Goal: Transaction & Acquisition: Obtain resource

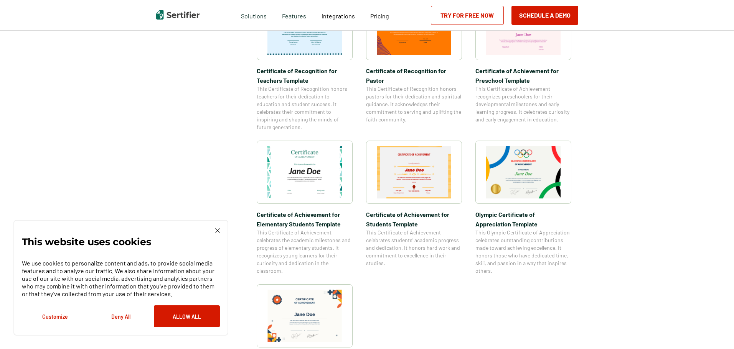
scroll to position [460, 0]
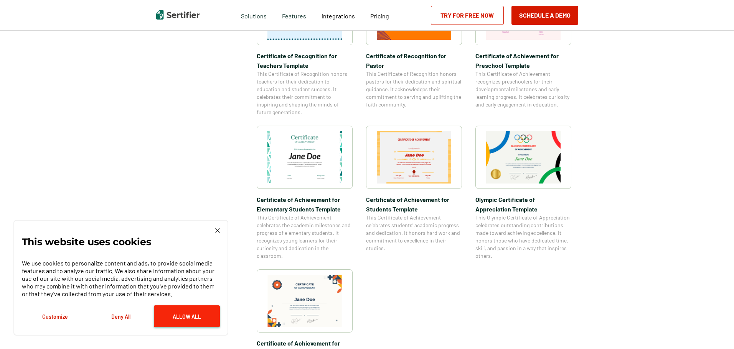
click at [179, 314] on button "Allow All" at bounding box center [187, 317] width 66 height 22
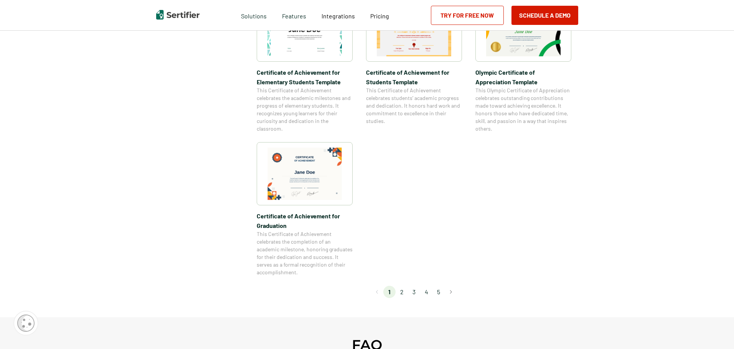
scroll to position [652, 0]
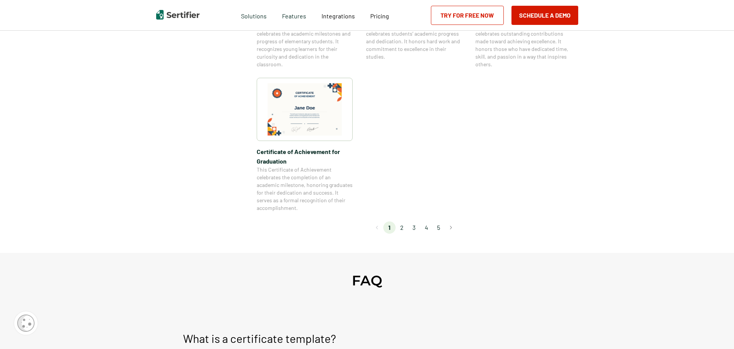
click at [405, 229] on li "2" at bounding box center [401, 228] width 12 height 12
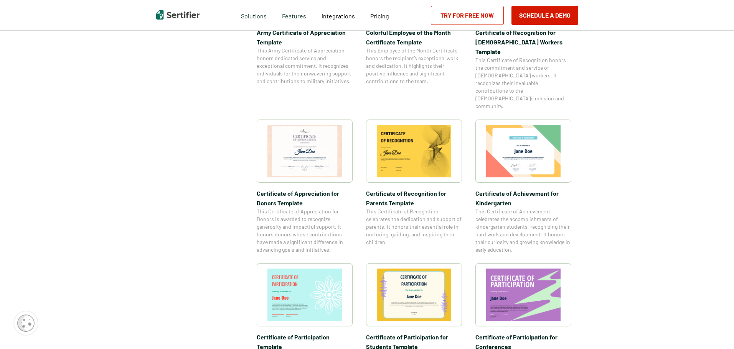
scroll to position [422, 0]
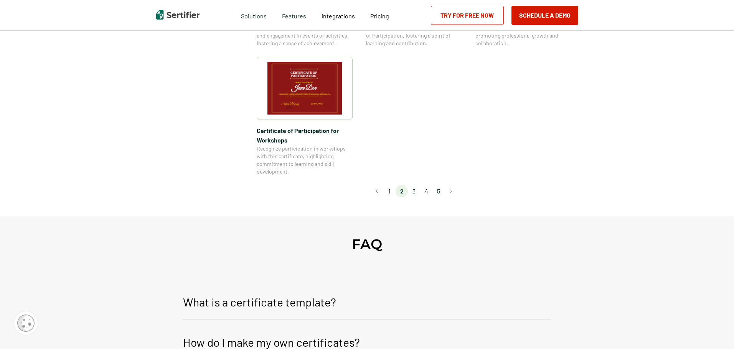
click at [415, 185] on li "3" at bounding box center [414, 191] width 12 height 12
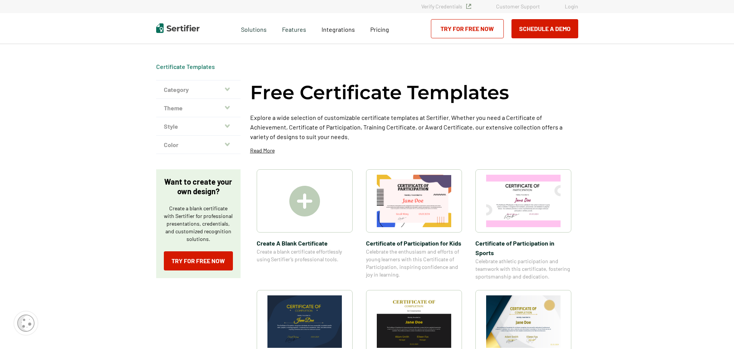
scroll to position [0, 0]
click at [308, 198] on img at bounding box center [304, 201] width 31 height 31
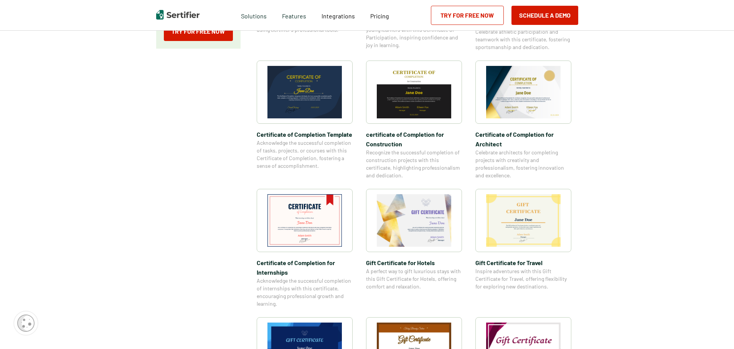
scroll to position [499, 0]
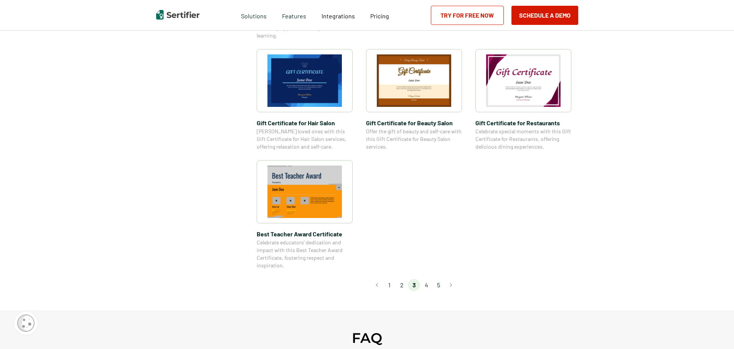
click at [430, 288] on li "4" at bounding box center [426, 285] width 12 height 12
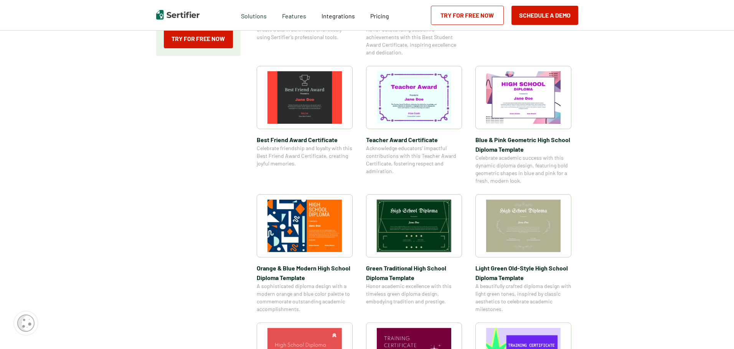
scroll to position [345, 0]
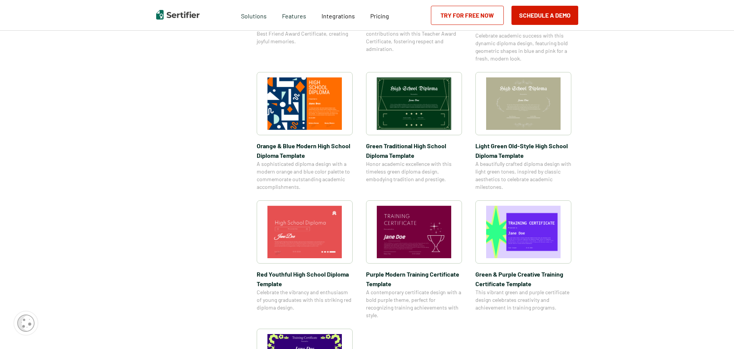
click at [408, 226] on img at bounding box center [414, 232] width 74 height 53
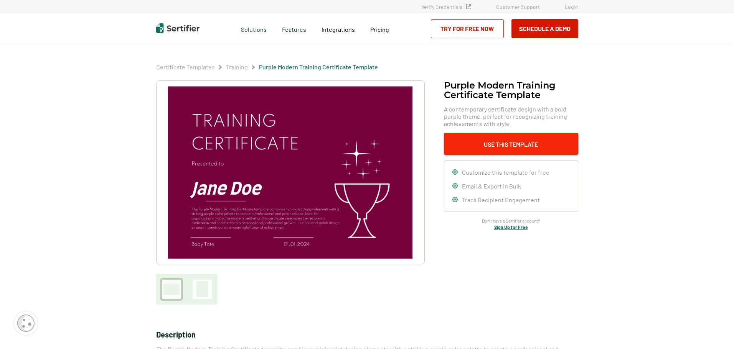
click at [498, 147] on button "Use This Template" at bounding box center [511, 144] width 134 height 22
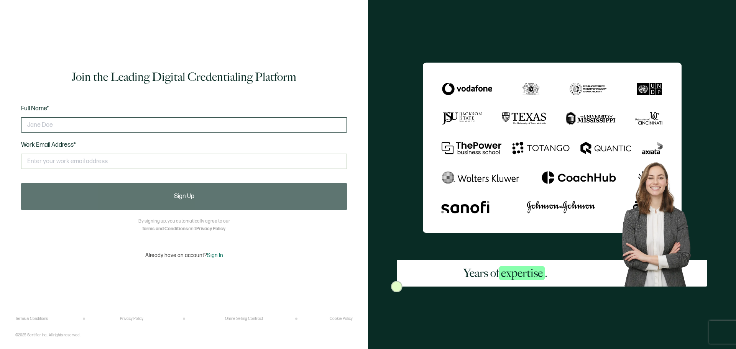
click at [180, 130] on input "text" at bounding box center [184, 124] width 326 height 15
click at [167, 162] on input "text" at bounding box center [184, 161] width 326 height 15
type input "lisa_bargas@centralsteel.com"
click at [48, 121] on input "text" at bounding box center [184, 124] width 326 height 15
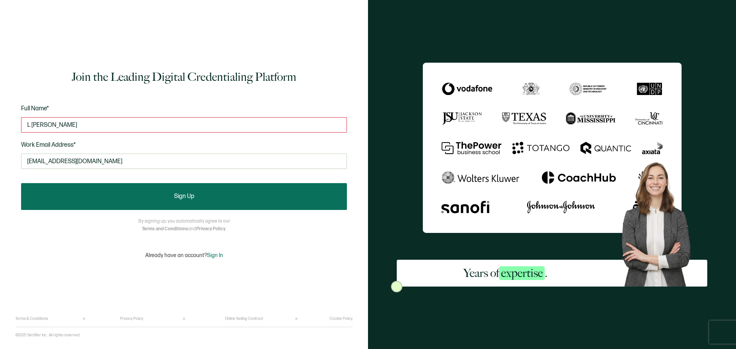
type input "L bargas"
click at [199, 201] on button "Sign Up" at bounding box center [184, 196] width 326 height 27
